Goal: Information Seeking & Learning: Understand process/instructions

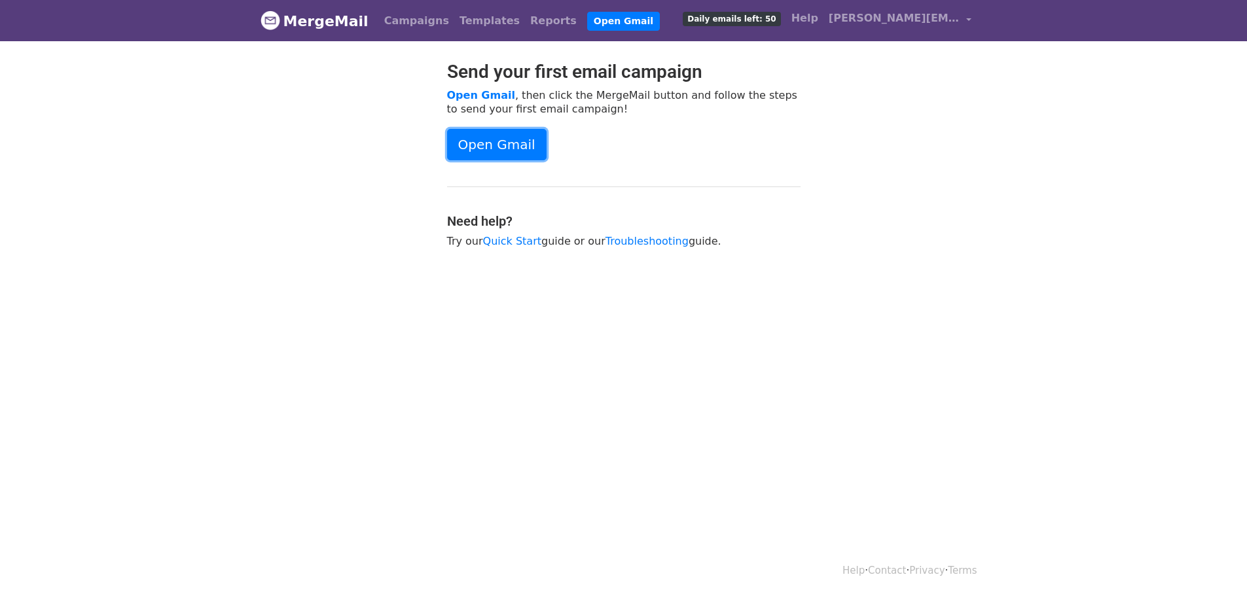
click at [493, 153] on link "Open Gmail" at bounding box center [496, 144] width 99 height 31
click at [475, 16] on link "Templates" at bounding box center [489, 21] width 71 height 26
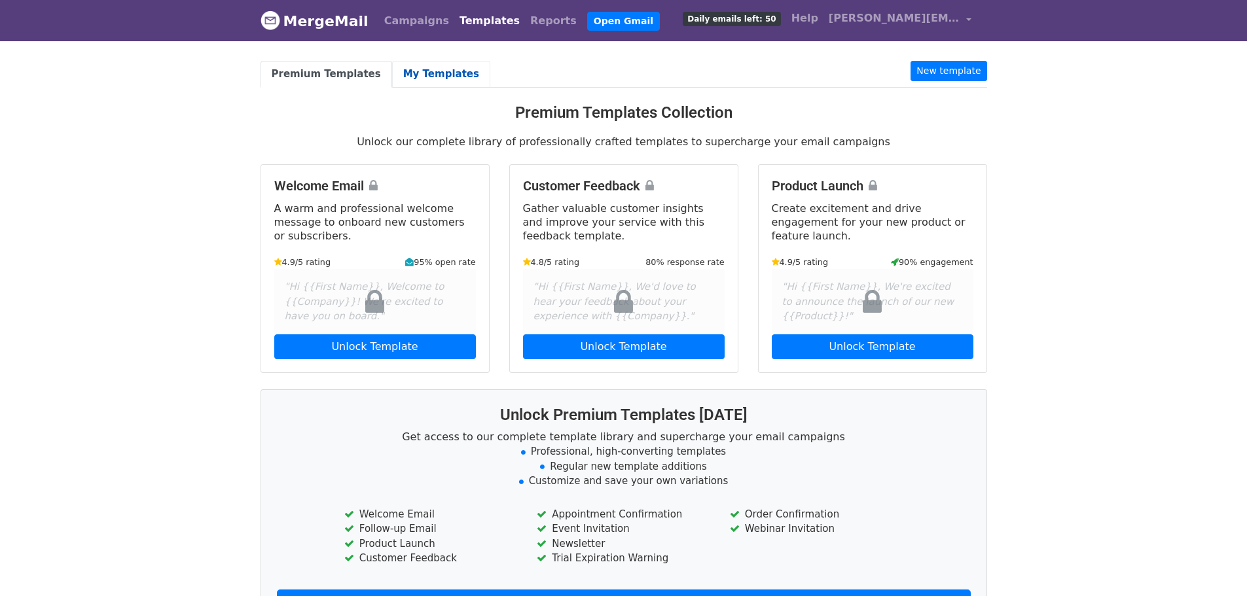
click at [438, 73] on link "My Templates" at bounding box center [441, 74] width 98 height 27
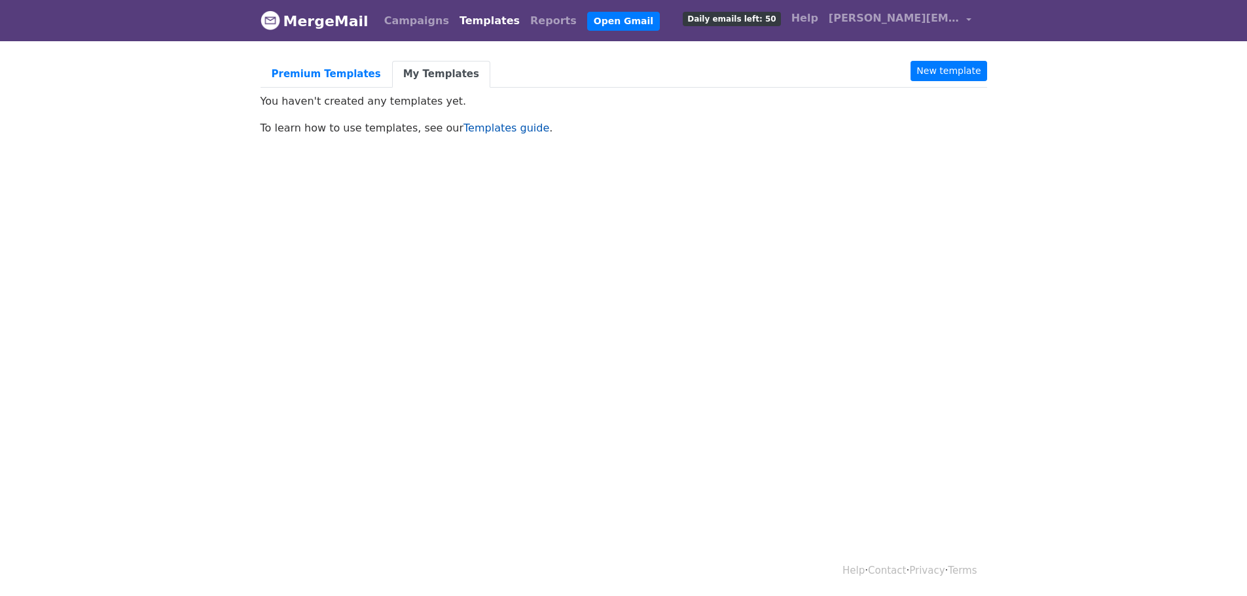
click at [470, 129] on link "Templates guide" at bounding box center [506, 128] width 86 height 12
